Goal: Navigation & Orientation: Find specific page/section

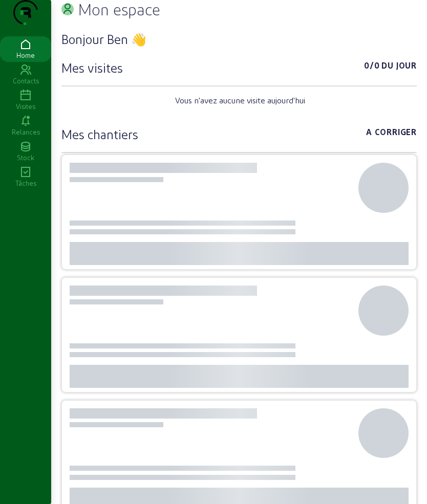
click at [26, 111] on div "Visites" at bounding box center [25, 106] width 51 height 9
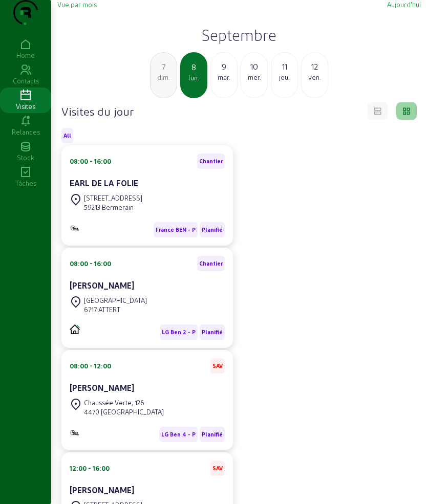
click at [230, 82] on div "mar." at bounding box center [224, 77] width 26 height 9
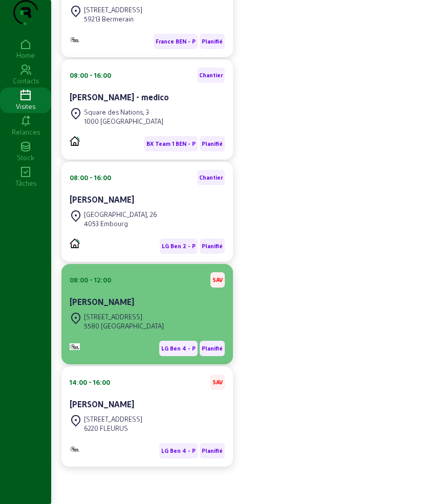
scroll to position [209, 0]
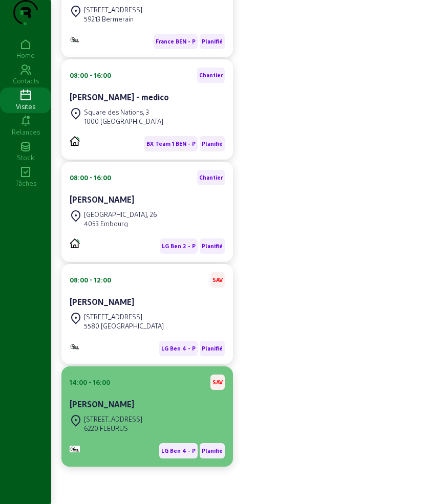
click at [139, 390] on div "14:00 - 16:00 SAV [PERSON_NAME]" at bounding box center [147, 394] width 155 height 38
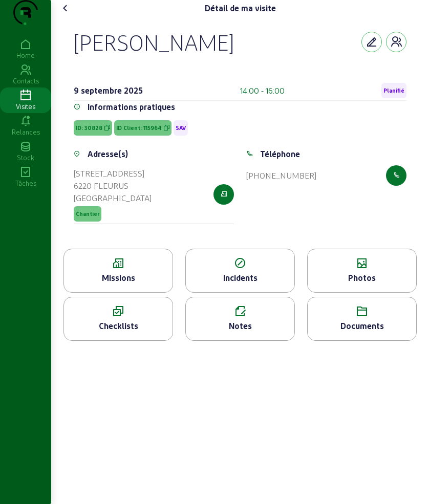
click at [67, 14] on icon at bounding box center [65, 8] width 12 height 12
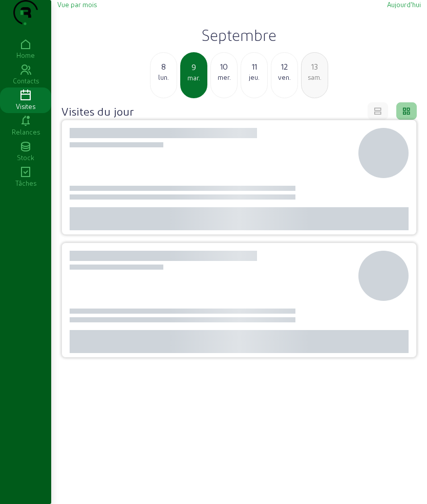
click at [165, 73] on div "8" at bounding box center [163, 66] width 26 height 12
click at [166, 73] on div "7" at bounding box center [163, 66] width 26 height 12
click at [166, 73] on div "6" at bounding box center [163, 66] width 26 height 12
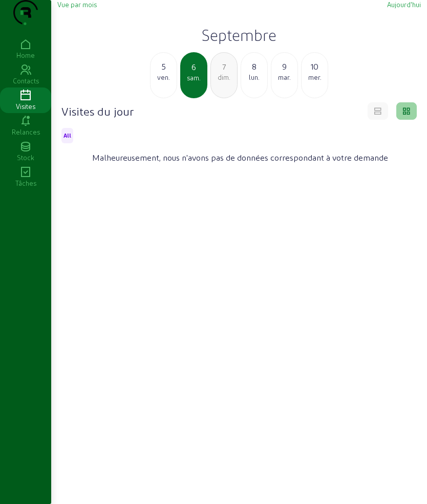
click at [166, 73] on div "5" at bounding box center [163, 66] width 26 height 12
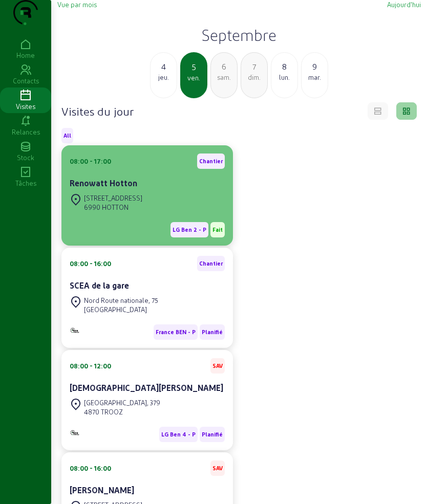
click at [123, 191] on div "Renowatt Hotton" at bounding box center [147, 184] width 155 height 14
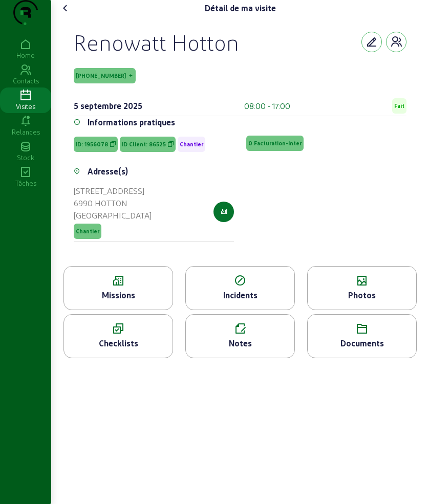
click at [122, 301] on div "Missions" at bounding box center [118, 295] width 108 height 12
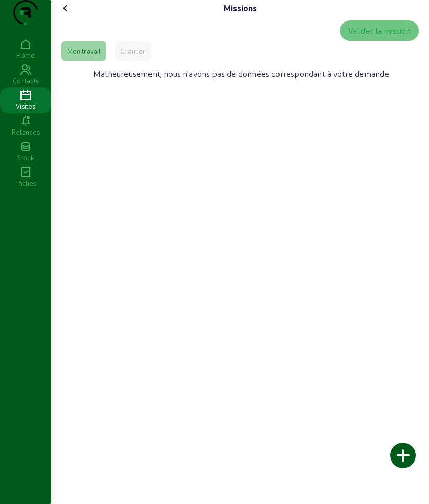
click at [138, 61] on div "Chantier" at bounding box center [133, 51] width 36 height 20
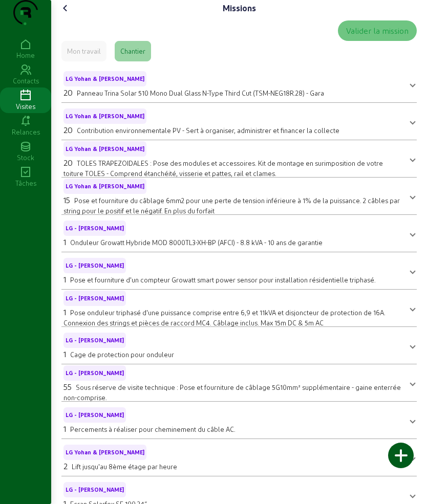
click at [69, 14] on icon at bounding box center [65, 8] width 12 height 12
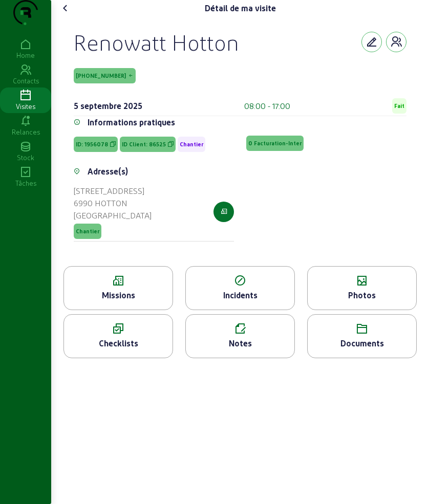
drag, startPoint x: 75, startPoint y: 59, endPoint x: 258, endPoint y: 59, distance: 183.2
click at [258, 59] on div "Renowatt Hotton [PHONE_NUMBER] [DATE] 08:00 - 17:00 Fait Informations pratiques…" at bounding box center [239, 141] width 357 height 250
copy div "Renowatt Hotton"
click at [135, 308] on div "Missions" at bounding box center [117, 288] width 109 height 44
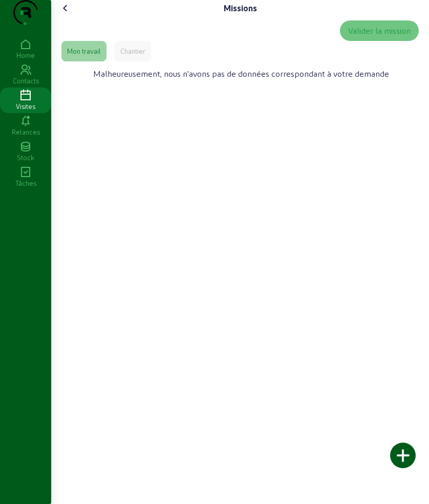
click at [72, 14] on icon at bounding box center [65, 8] width 12 height 12
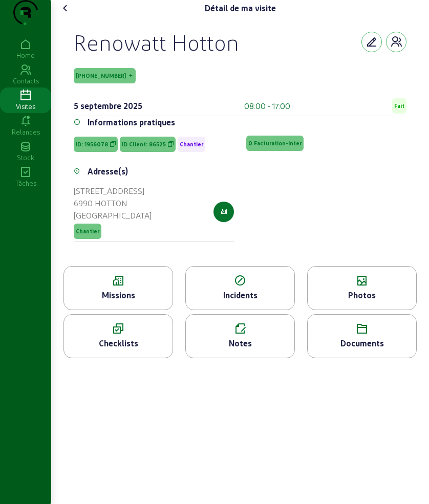
click at [382, 301] on div "Photos" at bounding box center [362, 295] width 108 height 12
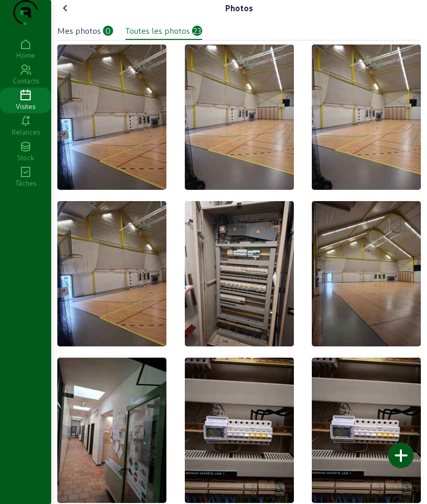
click at [400, 449] on div at bounding box center [401, 456] width 26 height 26
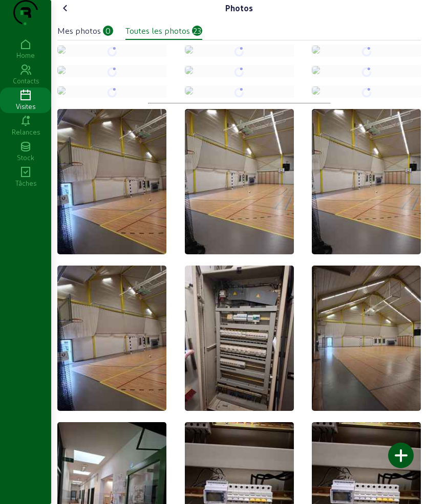
click at [69, 14] on icon at bounding box center [65, 8] width 12 height 12
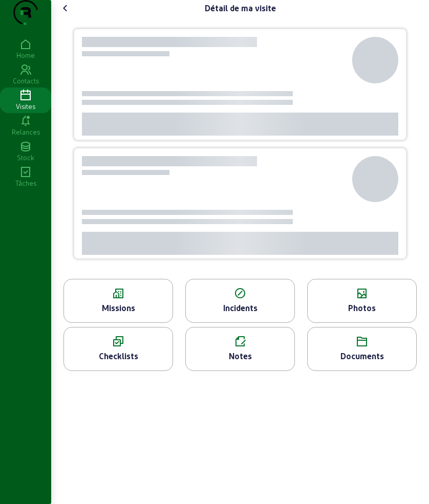
click at [69, 14] on icon at bounding box center [65, 8] width 12 height 12
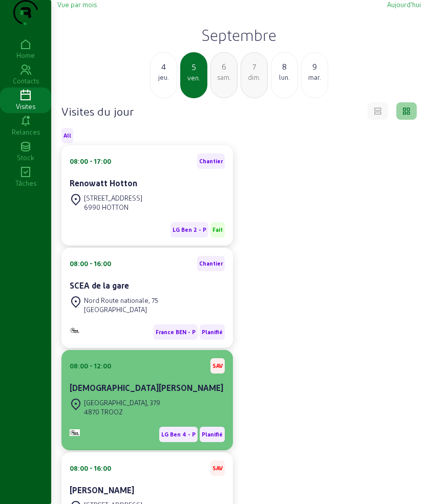
click at [126, 392] on cam-card-title "[DEMOGRAPHIC_DATA][PERSON_NAME]" at bounding box center [147, 388] width 154 height 10
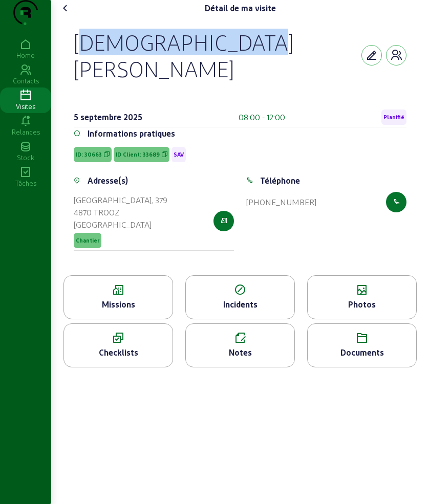
drag, startPoint x: 73, startPoint y: 62, endPoint x: 287, endPoint y: 62, distance: 213.9
click at [287, 62] on div "[DEMOGRAPHIC_DATA][PERSON_NAME] [DATE] 08:00 - 12:00 Planifié Informations prat…" at bounding box center [239, 145] width 357 height 259
click at [287, 62] on div "[DEMOGRAPHIC_DATA][PERSON_NAME]" at bounding box center [240, 55] width 333 height 53
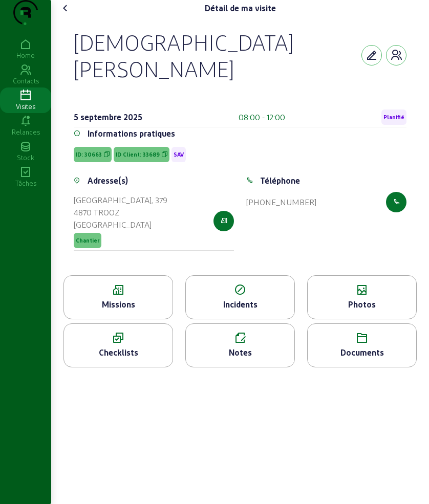
click at [72, 14] on icon at bounding box center [65, 8] width 12 height 12
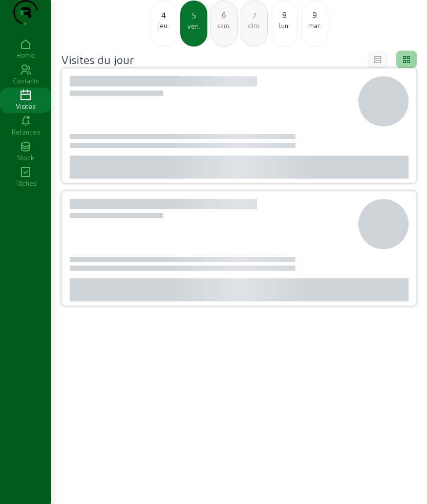
scroll to position [72, 0]
